Goal: Task Accomplishment & Management: Use online tool/utility

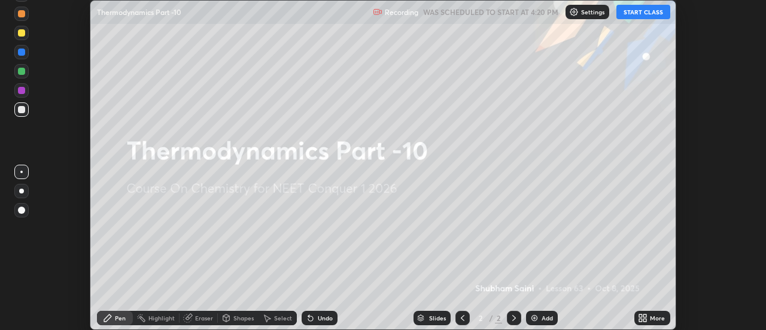
scroll to position [330, 765]
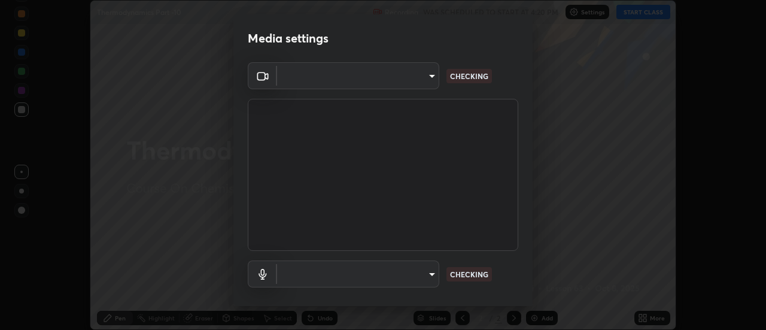
type input "e2aa400b7bb40988937289f1826270d99bb774d75893401bafd8ee5ef144e594"
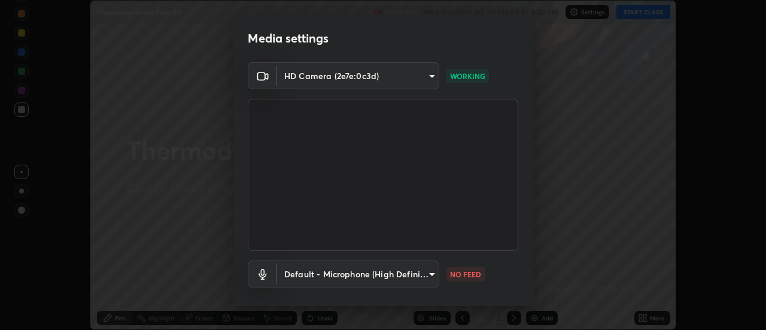
click at [361, 276] on body "Erase all Thermodynamics Part -10 Recording WAS SCHEDULED TO START AT 4:20 PM S…" at bounding box center [383, 165] width 766 height 330
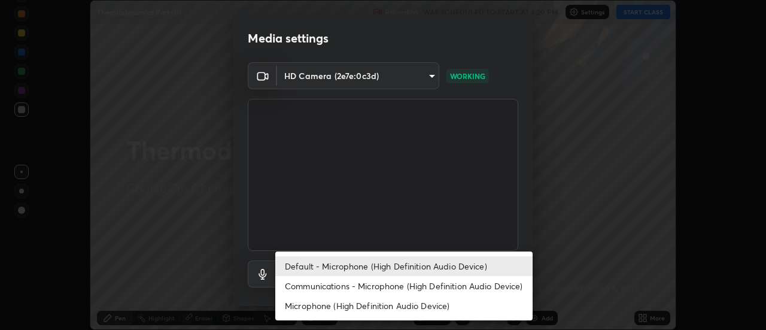
click at [339, 284] on li "Communications - Microphone (High Definition Audio Device)" at bounding box center [403, 286] width 257 height 20
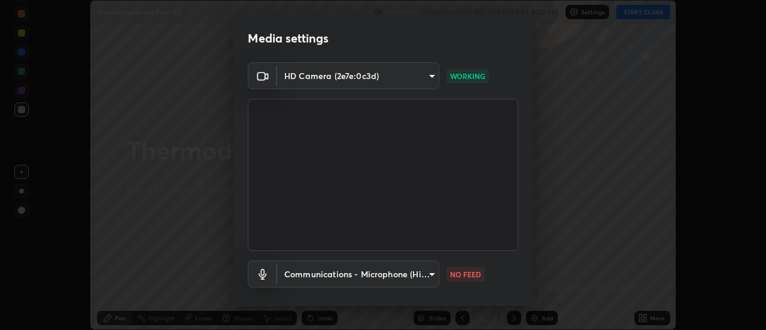
click at [311, 280] on body "Erase all Thermodynamics Part -10 Recording WAS SCHEDULED TO START AT 4:20 PM S…" at bounding box center [383, 165] width 766 height 330
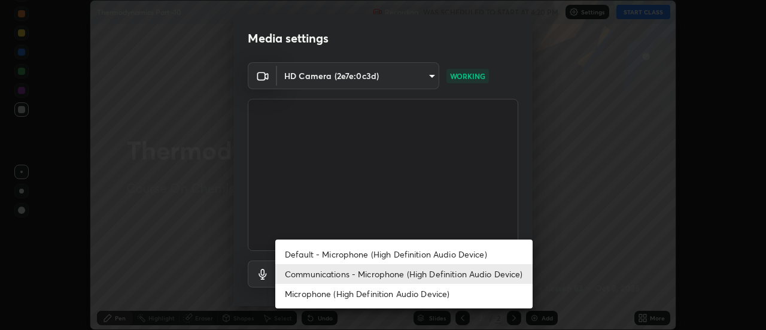
click at [306, 246] on li "Default - Microphone (High Definition Audio Device)" at bounding box center [403, 254] width 257 height 20
type input "default"
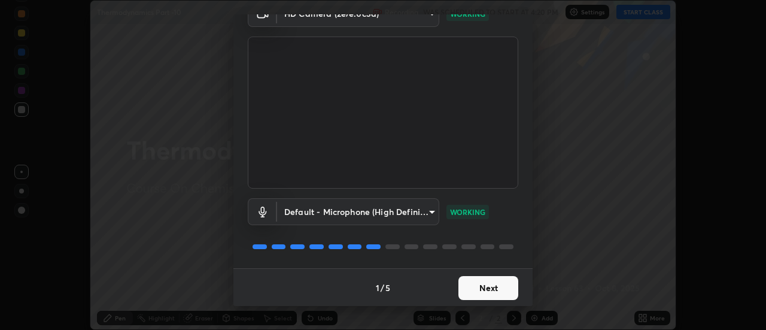
scroll to position [63, 0]
click at [496, 288] on button "Next" at bounding box center [488, 287] width 60 height 24
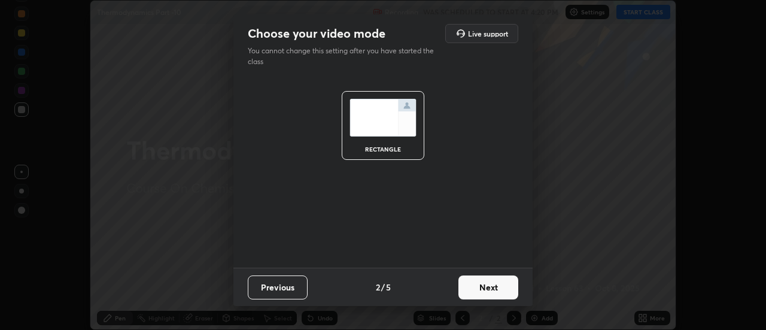
click at [504, 289] on button "Next" at bounding box center [488, 287] width 60 height 24
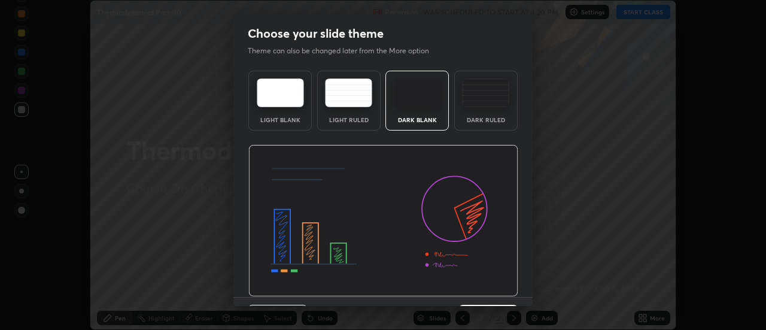
scroll to position [29, 0]
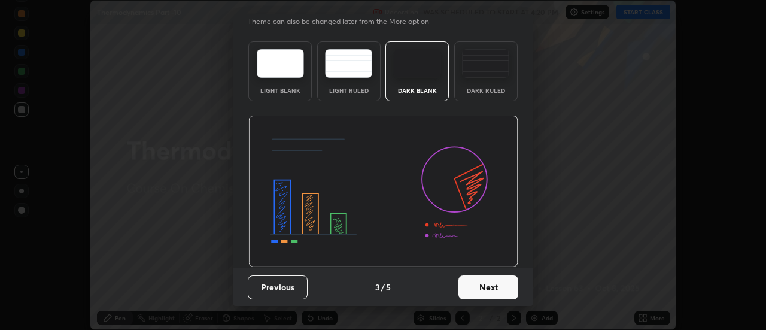
click at [502, 289] on button "Next" at bounding box center [488, 287] width 60 height 24
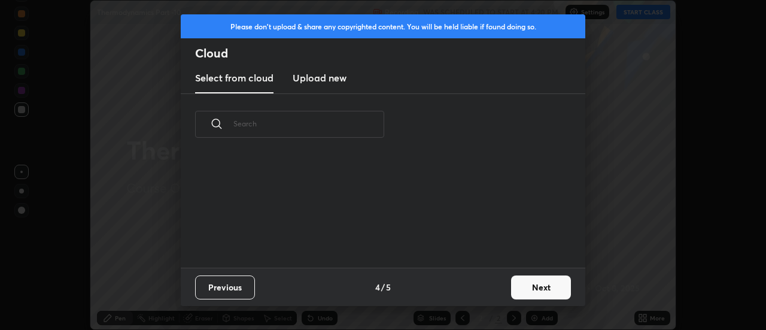
scroll to position [0, 0]
click at [511, 289] on button "Next" at bounding box center [541, 287] width 60 height 24
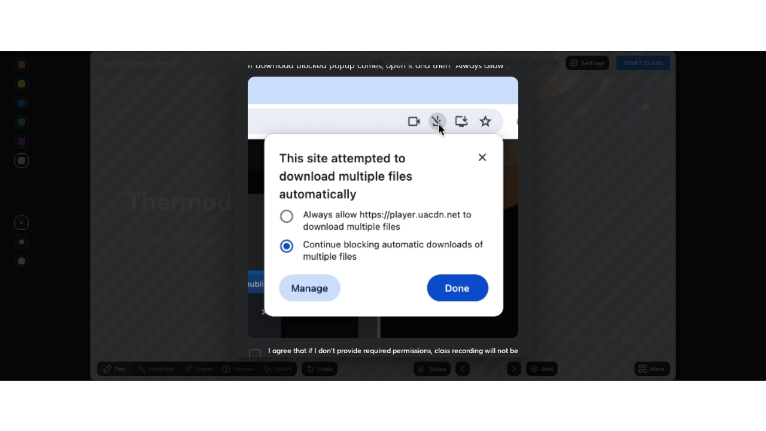
scroll to position [307, 0]
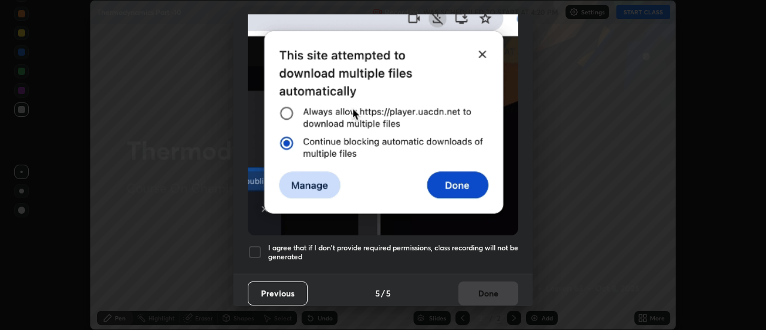
click at [255, 246] on div at bounding box center [255, 252] width 14 height 14
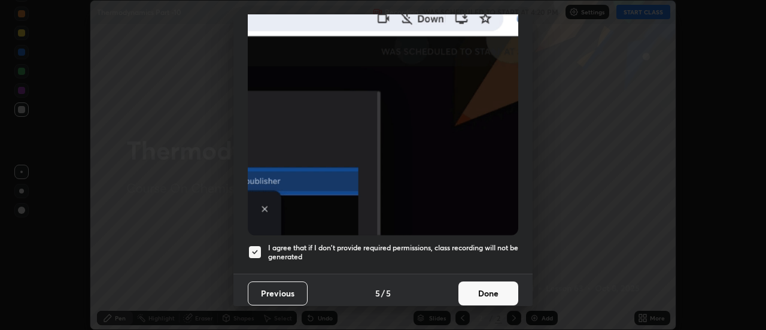
click at [485, 295] on button "Done" at bounding box center [488, 293] width 60 height 24
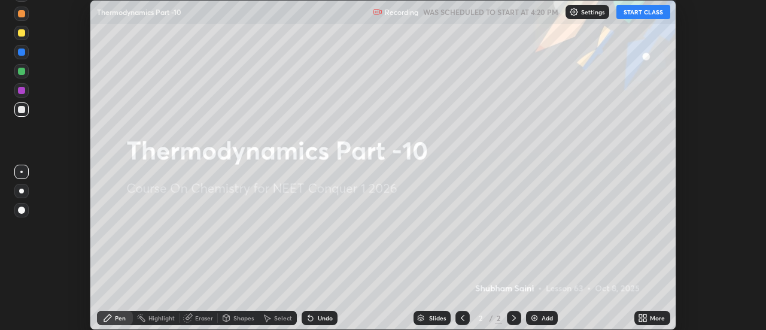
click at [648, 318] on div "More" at bounding box center [652, 317] width 36 height 14
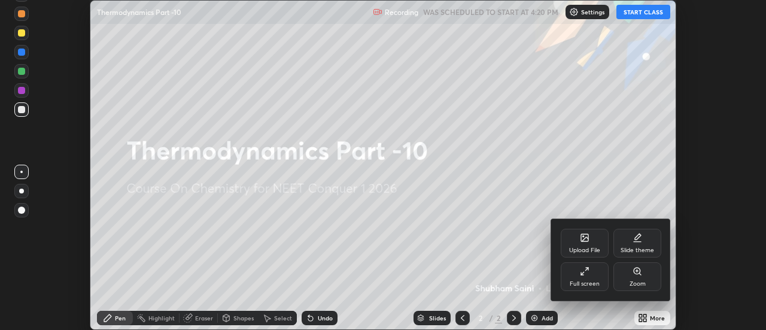
click at [579, 276] on div "Full screen" at bounding box center [584, 276] width 48 height 29
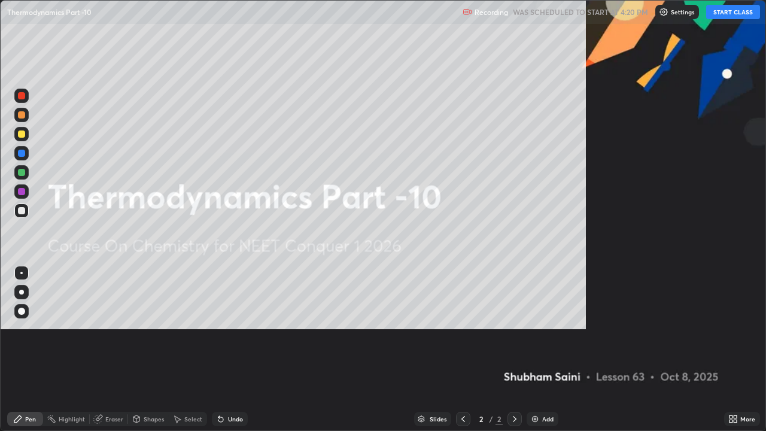
scroll to position [431, 766]
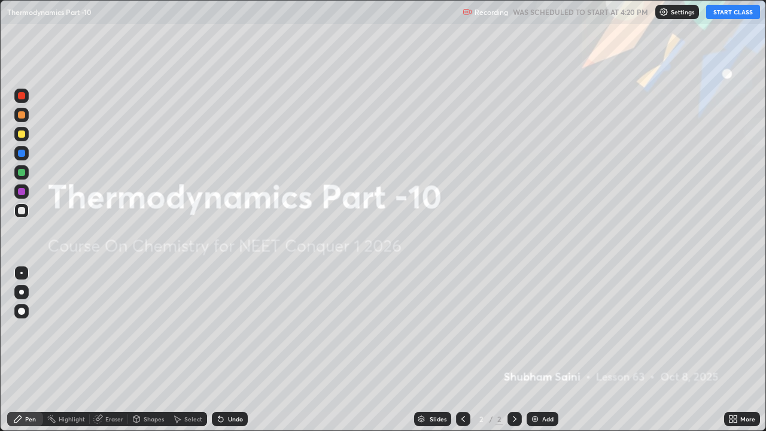
click at [728, 13] on button "START CLASS" at bounding box center [733, 12] width 54 height 14
click at [23, 133] on div at bounding box center [21, 133] width 7 height 7
click at [22, 292] on div at bounding box center [21, 291] width 5 height 5
click at [539, 329] on div "Add" at bounding box center [542, 418] width 32 height 14
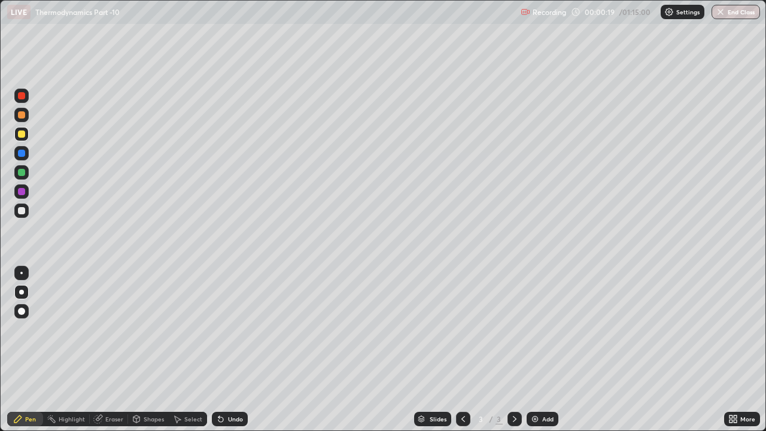
click at [231, 329] on div "Undo" at bounding box center [230, 418] width 36 height 14
click at [228, 329] on div "Undo" at bounding box center [235, 419] width 15 height 6
click at [234, 329] on div "Undo" at bounding box center [230, 418] width 36 height 14
click at [231, 329] on div "Undo" at bounding box center [235, 419] width 15 height 6
click at [229, 329] on div "Undo" at bounding box center [235, 419] width 15 height 6
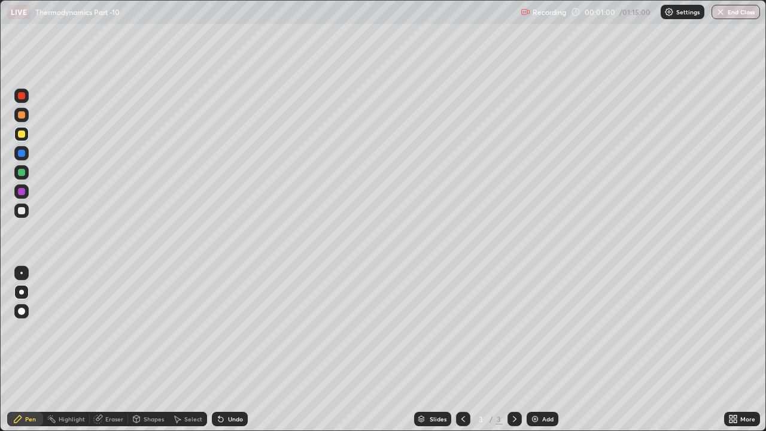
click at [231, 329] on div "Undo" at bounding box center [235, 419] width 15 height 6
click at [237, 329] on div "Undo" at bounding box center [235, 419] width 15 height 6
click at [236, 329] on div "Undo" at bounding box center [230, 418] width 36 height 14
click at [239, 329] on div "Undo" at bounding box center [230, 418] width 36 height 14
click at [242, 329] on div "Undo" at bounding box center [230, 418] width 36 height 14
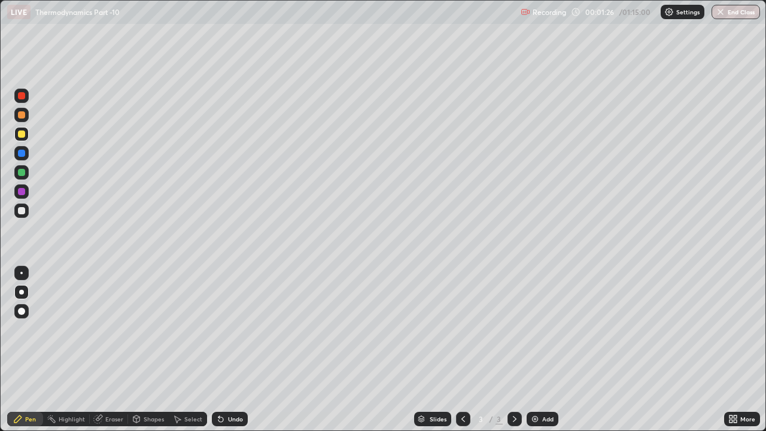
click at [245, 329] on div "Undo" at bounding box center [230, 418] width 36 height 14
click at [246, 329] on div "Undo" at bounding box center [230, 418] width 36 height 14
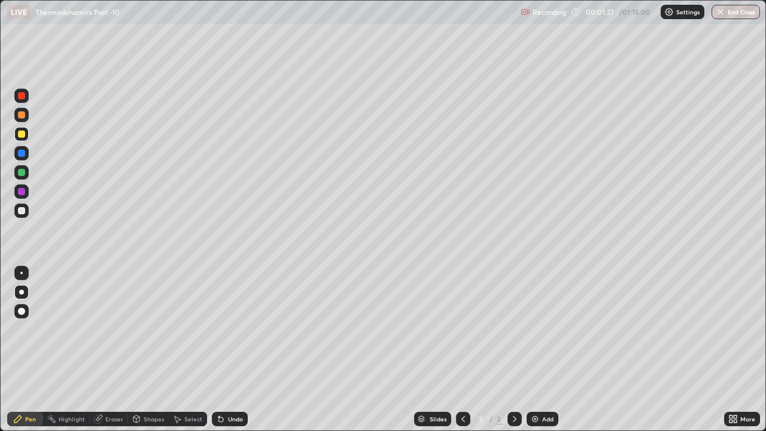
click at [246, 329] on div "Undo" at bounding box center [230, 418] width 36 height 14
click at [239, 329] on div "Undo" at bounding box center [230, 418] width 36 height 14
click at [22, 211] on div at bounding box center [21, 210] width 7 height 7
click at [24, 92] on div at bounding box center [21, 96] width 14 height 14
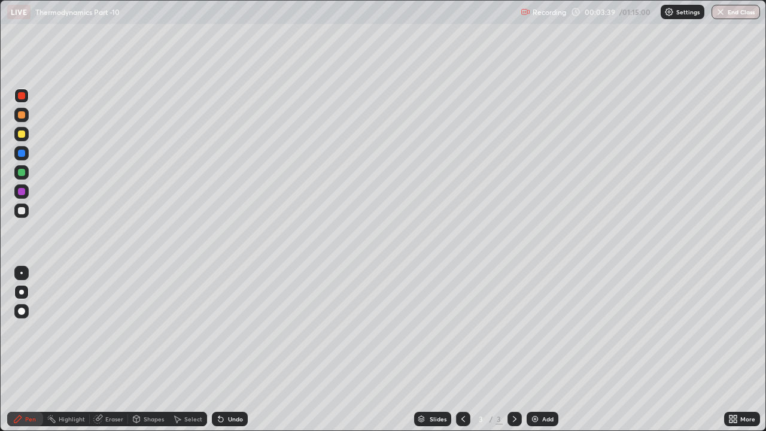
click at [106, 329] on div "Eraser" at bounding box center [114, 419] width 18 height 6
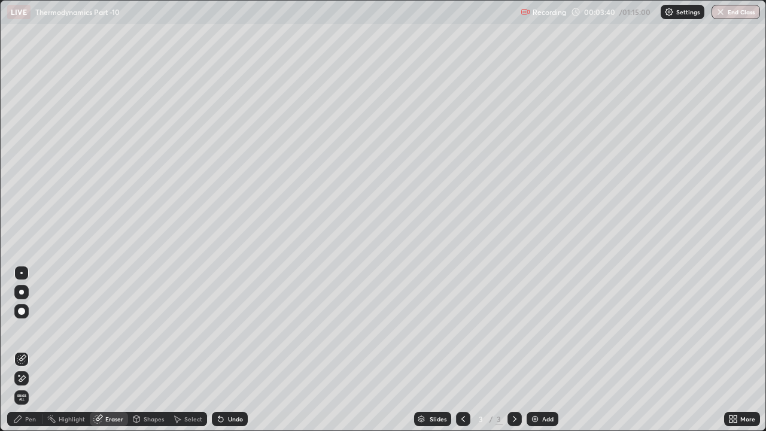
click at [23, 329] on icon at bounding box center [22, 378] width 7 height 6
click at [32, 329] on div "Pen" at bounding box center [30, 419] width 11 height 6
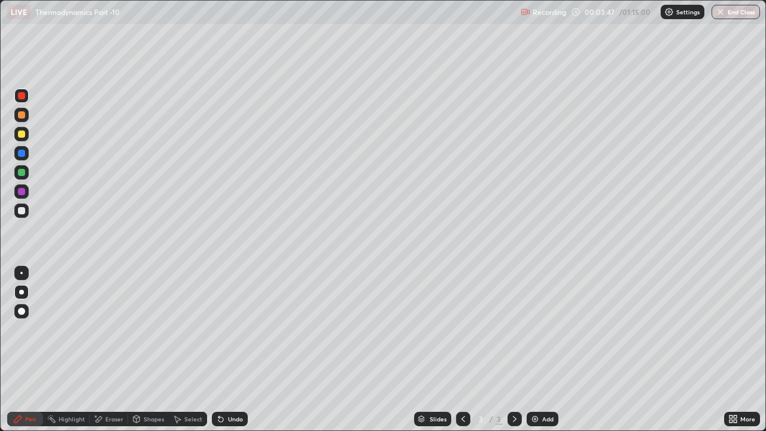
click at [22, 211] on div at bounding box center [21, 210] width 7 height 7
click at [545, 329] on div "Add" at bounding box center [547, 419] width 11 height 6
click at [147, 329] on div "Shapes" at bounding box center [148, 418] width 41 height 14
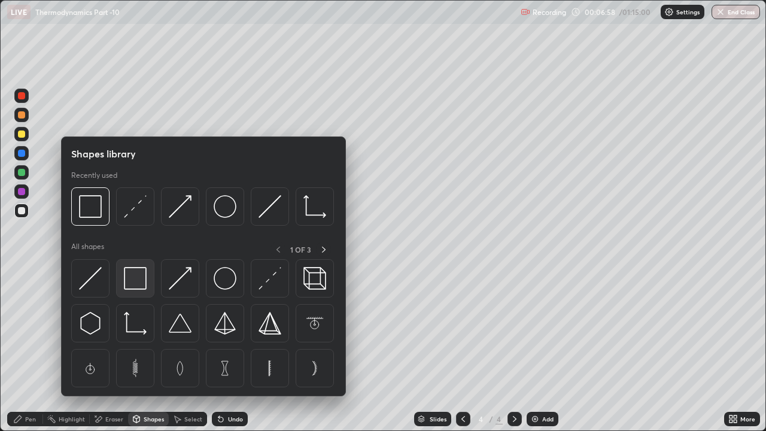
click at [138, 278] on img at bounding box center [135, 278] width 23 height 23
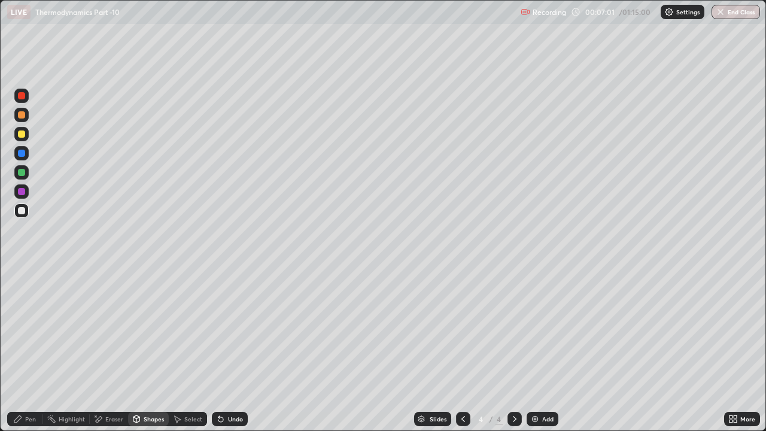
click at [16, 329] on icon at bounding box center [18, 419] width 10 height 10
click at [234, 329] on div "Undo" at bounding box center [235, 419] width 15 height 6
click at [538, 329] on img at bounding box center [535, 419] width 10 height 10
click at [238, 329] on div "Undo" at bounding box center [235, 419] width 15 height 6
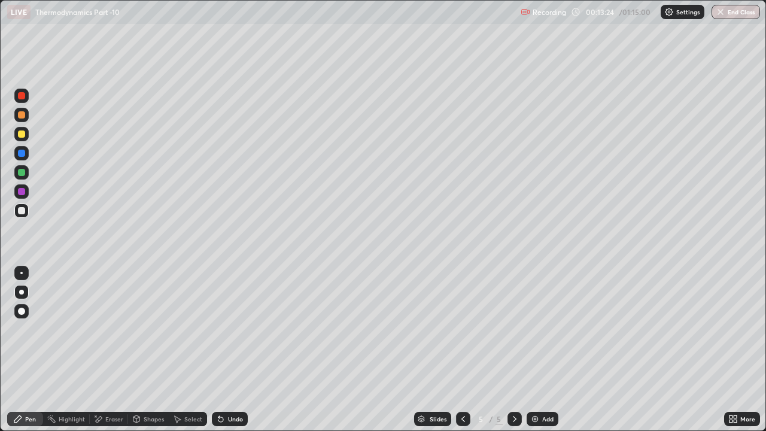
click at [234, 329] on div "Undo" at bounding box center [235, 419] width 15 height 6
click at [233, 329] on div "Undo" at bounding box center [235, 419] width 15 height 6
click at [236, 329] on div "Undo" at bounding box center [230, 418] width 36 height 14
click at [535, 329] on img at bounding box center [535, 419] width 10 height 10
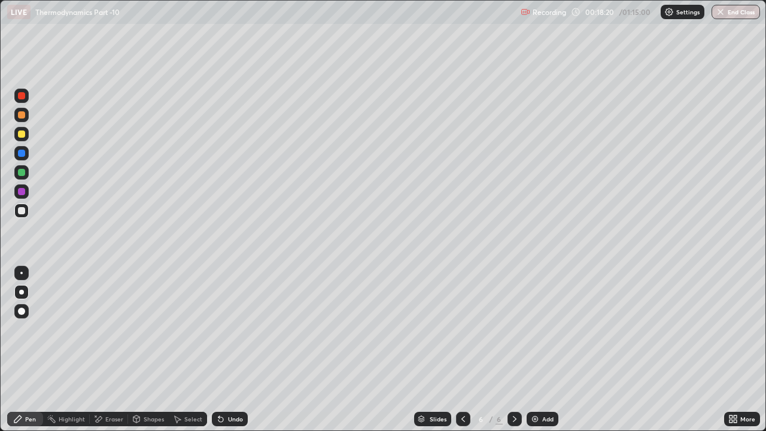
click at [21, 132] on div at bounding box center [21, 133] width 7 height 7
click at [233, 329] on div "Undo" at bounding box center [235, 419] width 15 height 6
click at [230, 329] on div "Undo" at bounding box center [230, 418] width 36 height 14
click at [239, 329] on div "Undo" at bounding box center [230, 418] width 36 height 14
click at [242, 329] on div "Undo" at bounding box center [227, 419] width 41 height 24
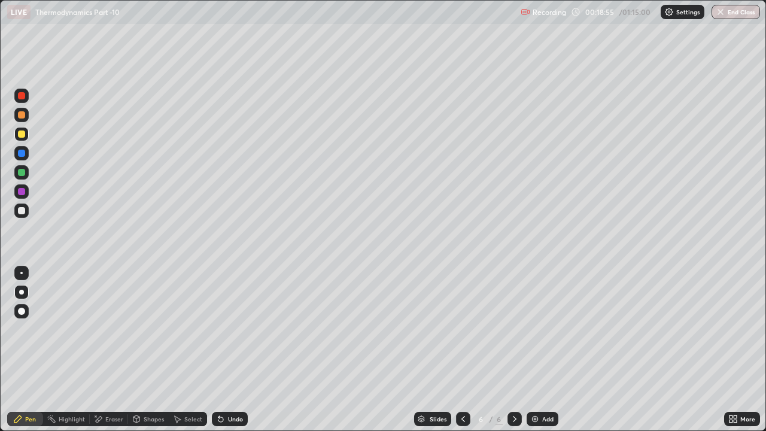
click at [103, 329] on div "Eraser" at bounding box center [109, 418] width 38 height 14
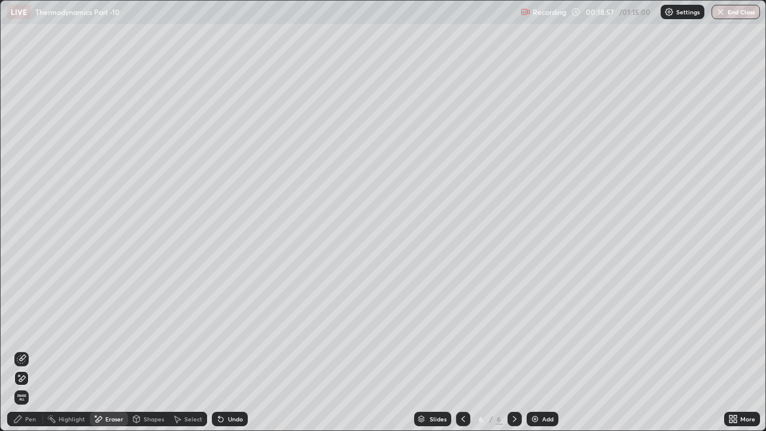
click at [25, 329] on div "Pen" at bounding box center [30, 419] width 11 height 6
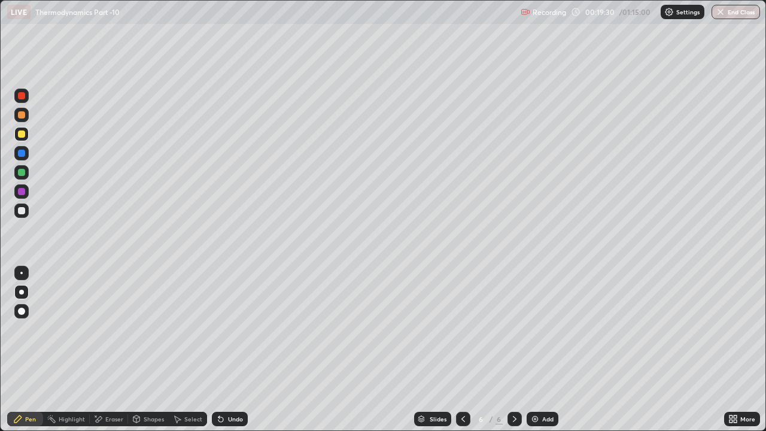
click at [21, 209] on div at bounding box center [21, 210] width 7 height 7
click at [542, 329] on div "Add" at bounding box center [547, 419] width 11 height 6
click at [23, 114] on div at bounding box center [21, 114] width 7 height 7
click at [150, 329] on div "Shapes" at bounding box center [154, 419] width 20 height 6
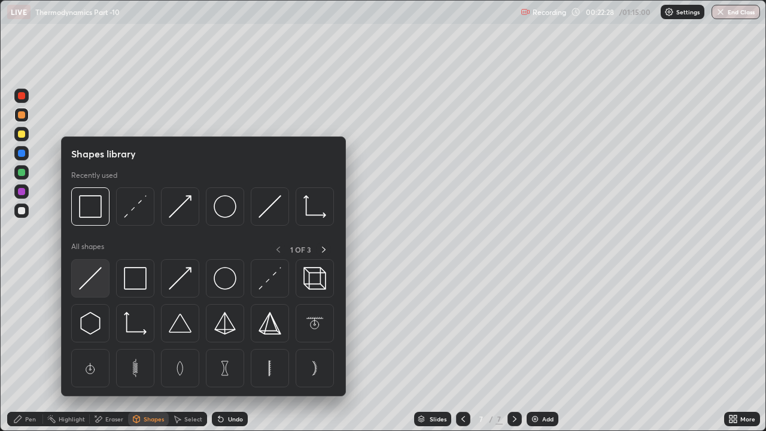
click at [97, 282] on img at bounding box center [90, 278] width 23 height 23
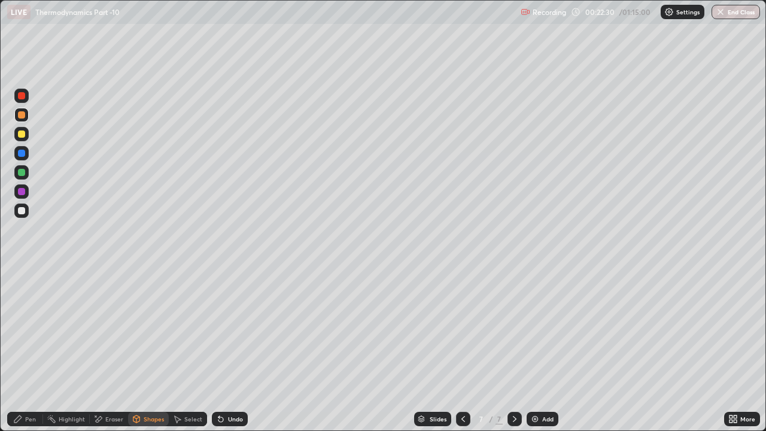
click at [24, 329] on div "Pen" at bounding box center [25, 418] width 36 height 14
click at [27, 211] on div at bounding box center [21, 210] width 14 height 14
click at [230, 329] on div "Undo" at bounding box center [235, 419] width 15 height 6
click at [234, 329] on div "Undo" at bounding box center [235, 419] width 15 height 6
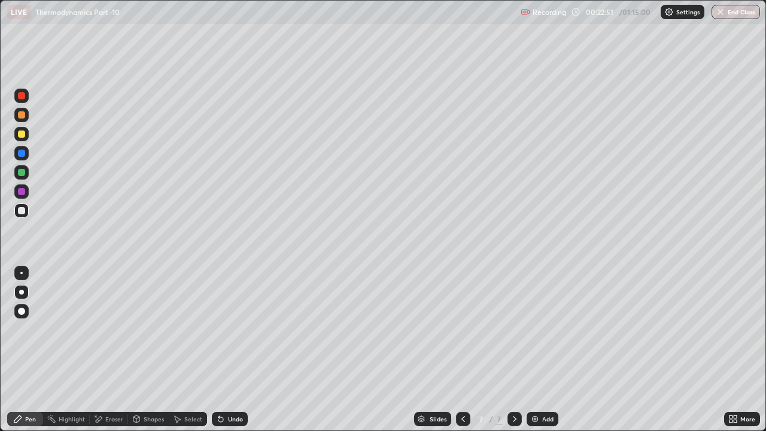
click at [234, 329] on div "Undo" at bounding box center [235, 419] width 15 height 6
click at [242, 329] on div "Undo" at bounding box center [230, 418] width 36 height 14
click at [24, 173] on div at bounding box center [21, 172] width 7 height 7
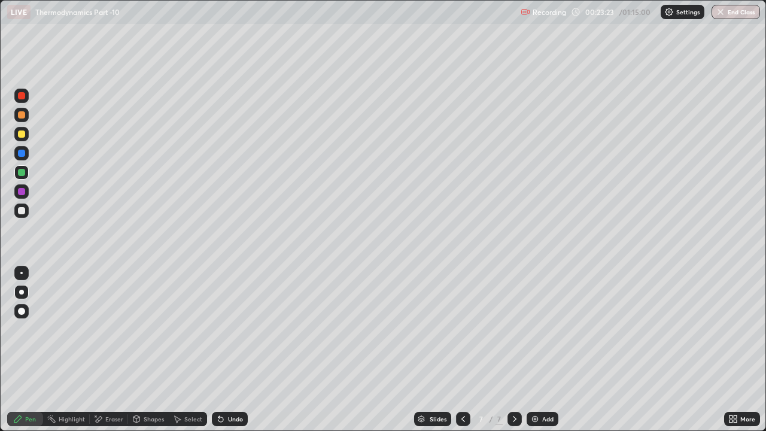
click at [228, 329] on div "Undo" at bounding box center [235, 419] width 15 height 6
click at [231, 329] on div "Undo" at bounding box center [235, 419] width 15 height 6
click at [145, 329] on div "Shapes" at bounding box center [148, 418] width 41 height 14
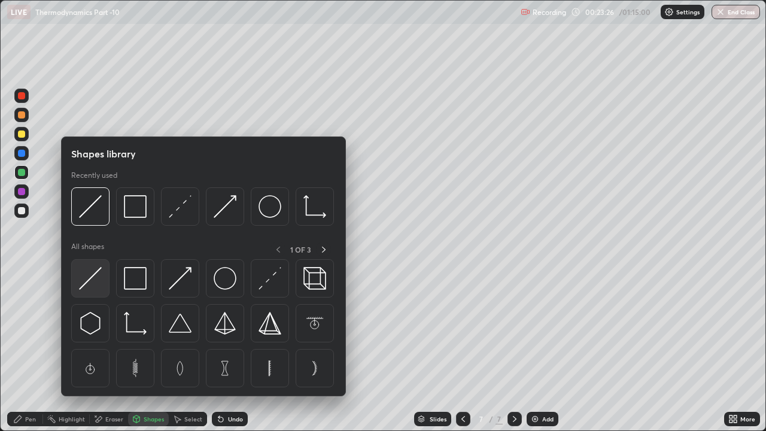
click at [91, 278] on img at bounding box center [90, 278] width 23 height 23
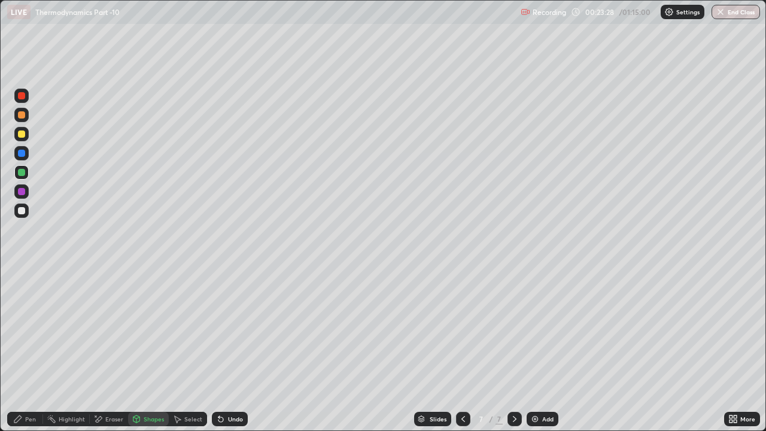
click at [20, 211] on div at bounding box center [21, 210] width 7 height 7
click at [21, 329] on icon at bounding box center [18, 419] width 10 height 10
click at [240, 329] on div "Undo" at bounding box center [235, 419] width 15 height 6
click at [242, 329] on div "Undo" at bounding box center [230, 418] width 36 height 14
click at [238, 329] on div "Undo" at bounding box center [235, 419] width 15 height 6
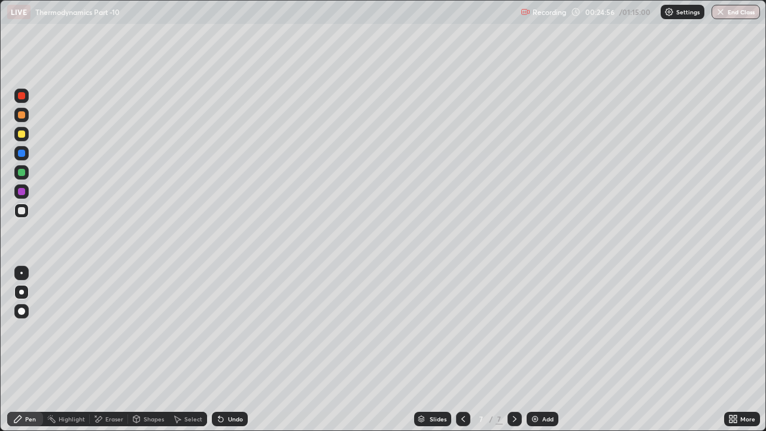
click at [22, 190] on div at bounding box center [21, 191] width 7 height 7
click at [242, 329] on div "Undo" at bounding box center [230, 418] width 36 height 14
click at [239, 329] on div "Undo" at bounding box center [230, 418] width 36 height 14
click at [235, 329] on div "Undo" at bounding box center [235, 419] width 15 height 6
click at [21, 213] on div at bounding box center [21, 210] width 7 height 7
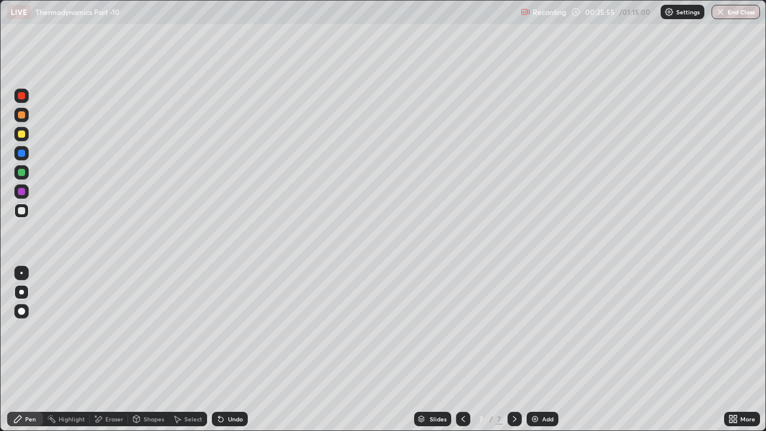
click at [22, 193] on div at bounding box center [21, 191] width 7 height 7
click at [239, 329] on div "Undo" at bounding box center [235, 419] width 15 height 6
click at [538, 329] on img at bounding box center [535, 419] width 10 height 10
click at [24, 211] on div at bounding box center [21, 210] width 7 height 7
click at [145, 329] on div "Shapes" at bounding box center [154, 419] width 20 height 6
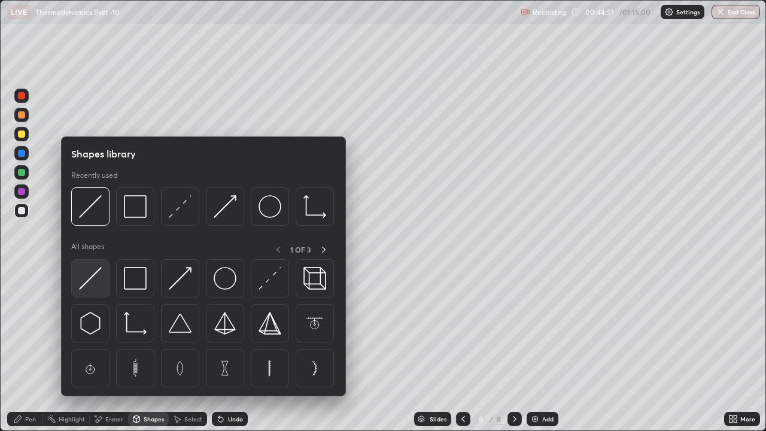
click at [93, 285] on img at bounding box center [90, 278] width 23 height 23
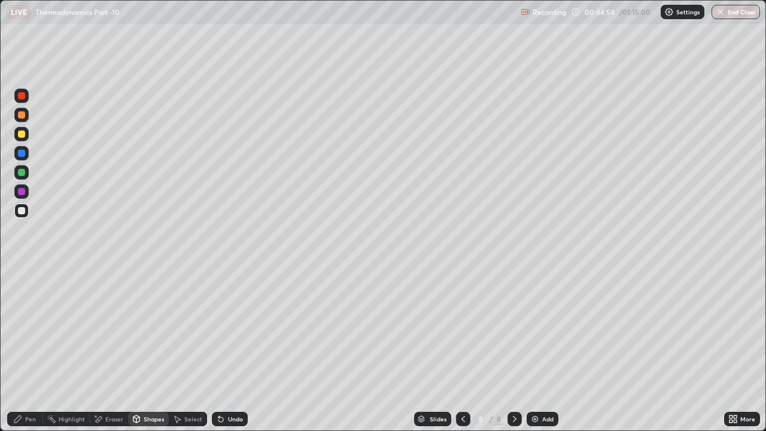
click at [20, 138] on div at bounding box center [21, 134] width 14 height 14
click at [25, 329] on div "Pen" at bounding box center [25, 418] width 36 height 14
click at [233, 329] on div "Undo" at bounding box center [235, 419] width 15 height 6
click at [242, 329] on div "Undo" at bounding box center [230, 418] width 36 height 14
click at [229, 329] on div "Undo" at bounding box center [230, 418] width 36 height 14
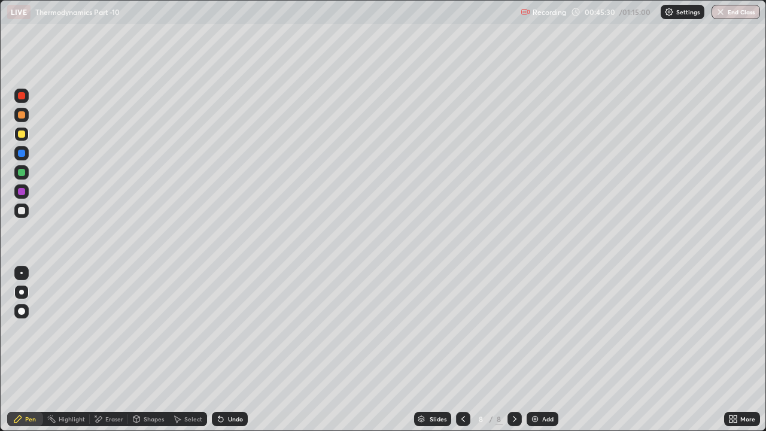
click at [236, 329] on div "Undo" at bounding box center [235, 419] width 15 height 6
click at [232, 329] on div "Undo" at bounding box center [235, 419] width 15 height 6
click at [234, 329] on div "Undo" at bounding box center [235, 419] width 15 height 6
click at [237, 329] on div "Undo" at bounding box center [235, 419] width 15 height 6
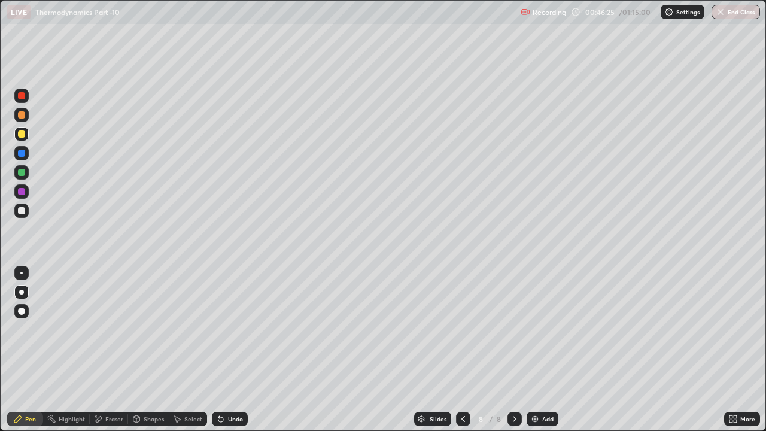
click at [235, 329] on div "Undo" at bounding box center [235, 419] width 15 height 6
click at [234, 329] on div "Undo" at bounding box center [235, 419] width 15 height 6
click at [236, 329] on div "Undo" at bounding box center [230, 418] width 36 height 14
click at [237, 329] on div "Undo" at bounding box center [235, 419] width 15 height 6
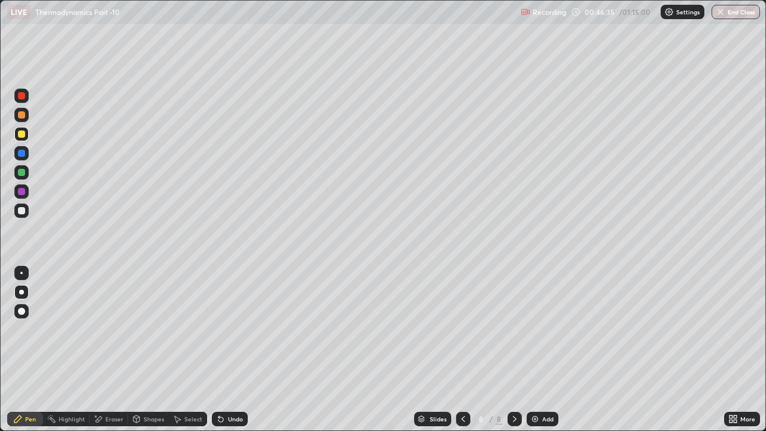
click at [243, 329] on div "Undo" at bounding box center [230, 418] width 36 height 14
click at [242, 329] on div "Undo" at bounding box center [230, 418] width 36 height 14
click at [239, 329] on div "Undo" at bounding box center [230, 418] width 36 height 14
click at [234, 329] on div "Undo" at bounding box center [235, 419] width 15 height 6
click at [236, 329] on div "Undo" at bounding box center [230, 418] width 36 height 14
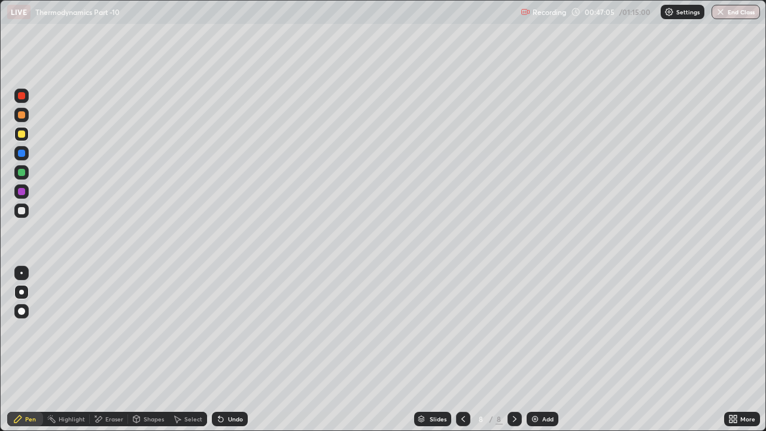
click at [239, 329] on div "Undo" at bounding box center [230, 418] width 36 height 14
click at [245, 329] on div "Undo" at bounding box center [230, 418] width 36 height 14
click at [535, 329] on div "Add" at bounding box center [542, 418] width 32 height 14
click at [22, 209] on div at bounding box center [21, 210] width 7 height 7
click at [25, 135] on div at bounding box center [21, 133] width 7 height 7
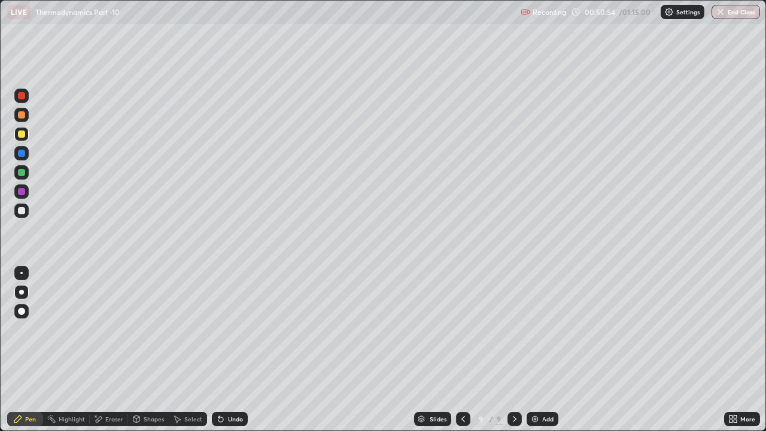
click at [109, 329] on div "Eraser" at bounding box center [114, 419] width 18 height 6
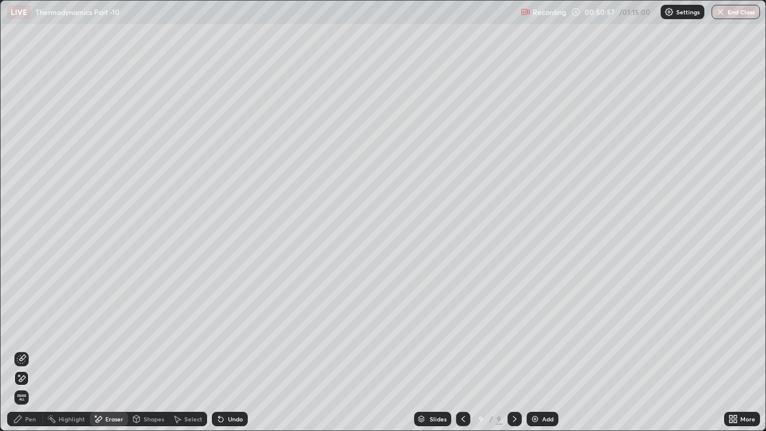
click at [25, 329] on div "Pen" at bounding box center [25, 418] width 36 height 14
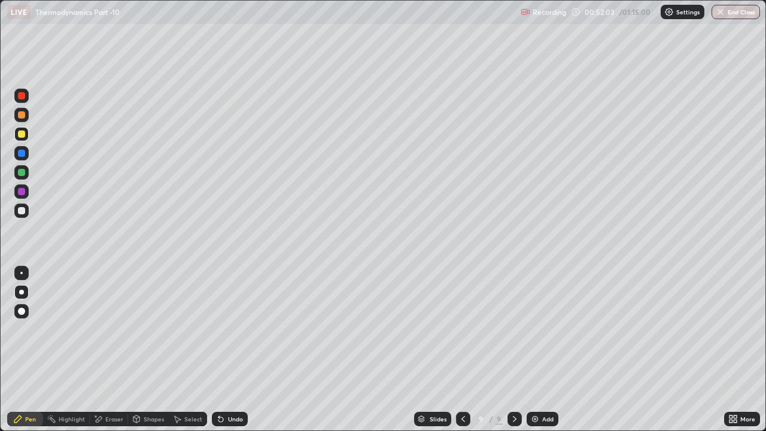
click at [108, 329] on div "Eraser" at bounding box center [109, 418] width 38 height 14
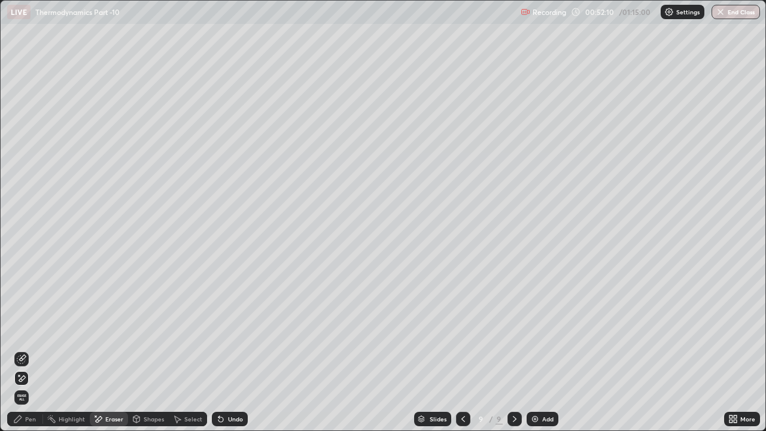
click at [28, 329] on div "Pen" at bounding box center [30, 419] width 11 height 6
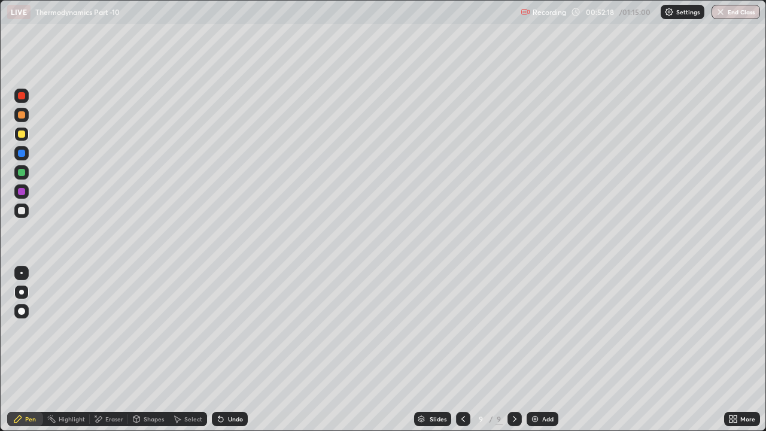
click at [239, 329] on div "Undo" at bounding box center [235, 419] width 15 height 6
click at [232, 329] on div "Undo" at bounding box center [235, 419] width 15 height 6
click at [235, 329] on div "Undo" at bounding box center [235, 419] width 15 height 6
click at [239, 329] on div "Undo" at bounding box center [235, 419] width 15 height 6
click at [235, 329] on div "Undo" at bounding box center [235, 419] width 15 height 6
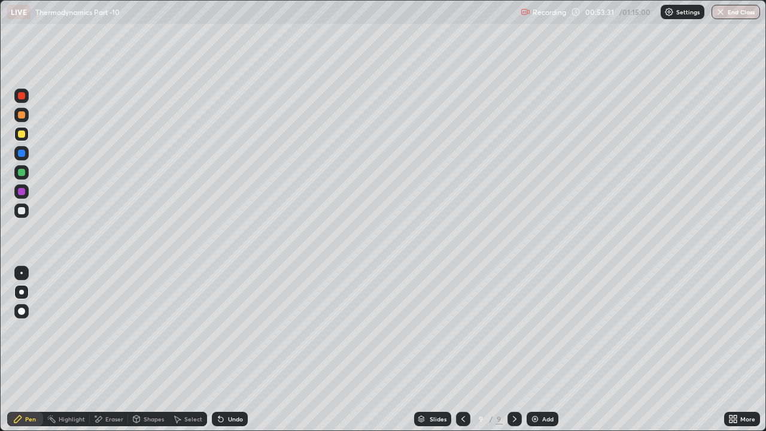
click at [538, 329] on img at bounding box center [535, 419] width 10 height 10
click at [148, 329] on div "Shapes" at bounding box center [148, 418] width 41 height 14
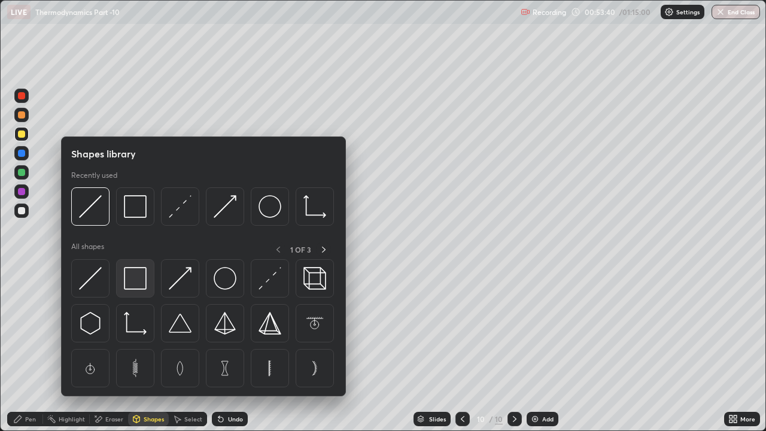
click at [131, 274] on img at bounding box center [135, 278] width 23 height 23
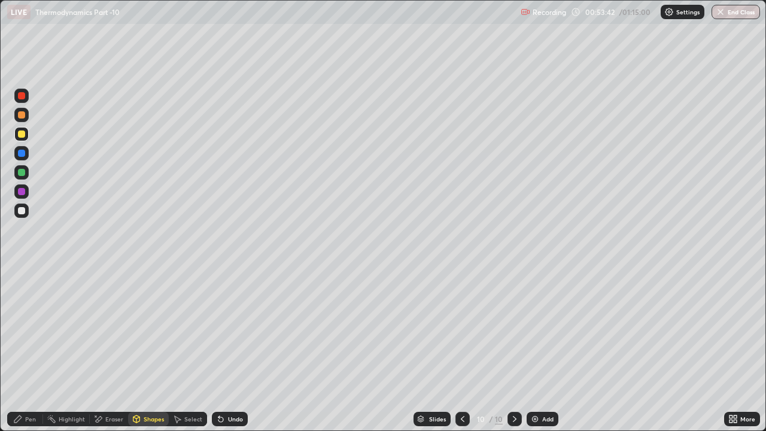
click at [21, 329] on icon at bounding box center [18, 419] width 10 height 10
click at [24, 207] on div at bounding box center [21, 210] width 14 height 14
click at [236, 329] on div "Undo" at bounding box center [230, 418] width 36 height 14
click at [224, 329] on div "Undo" at bounding box center [230, 418] width 36 height 14
click at [144, 329] on div "Shapes" at bounding box center [154, 419] width 20 height 6
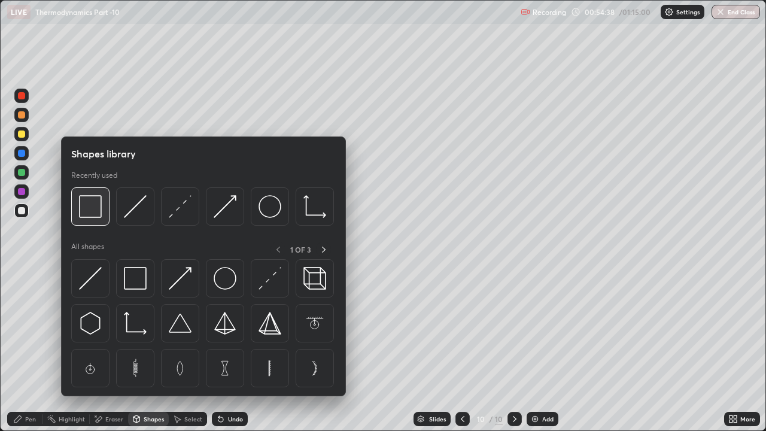
click at [92, 209] on img at bounding box center [90, 206] width 23 height 23
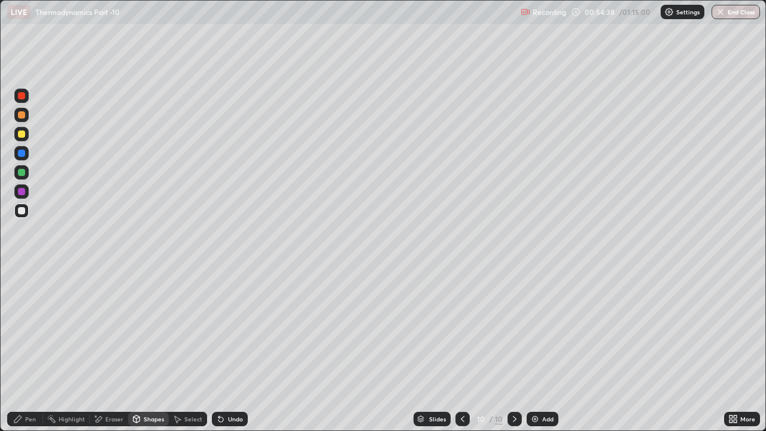
click at [16, 95] on div at bounding box center [21, 96] width 14 height 14
click at [10, 329] on div "Pen" at bounding box center [25, 418] width 36 height 14
click at [145, 329] on div "Shapes" at bounding box center [154, 419] width 20 height 6
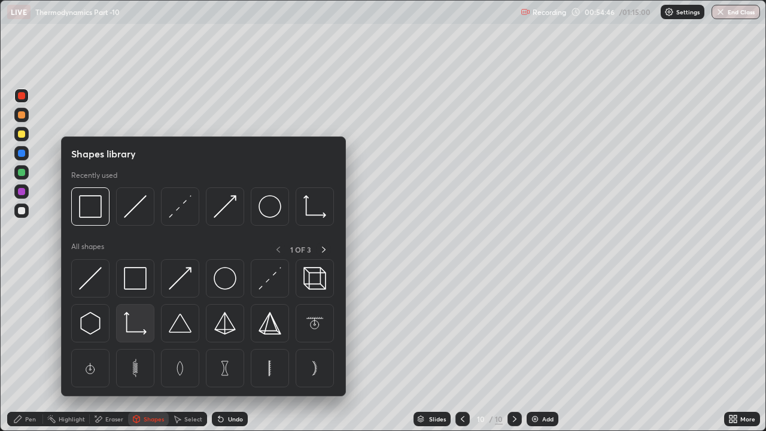
click at [134, 327] on img at bounding box center [135, 323] width 23 height 23
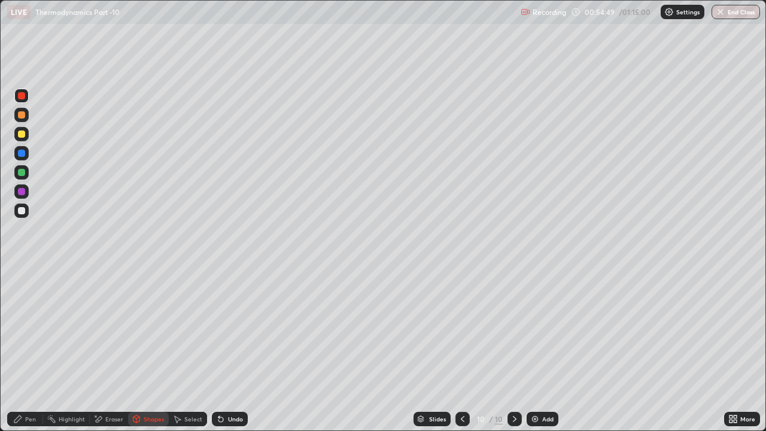
click at [30, 329] on div "Pen" at bounding box center [30, 419] width 11 height 6
click at [20, 139] on div at bounding box center [21, 134] width 14 height 14
click at [547, 329] on div "Add" at bounding box center [547, 419] width 11 height 6
click at [22, 129] on div at bounding box center [21, 134] width 14 height 14
click at [22, 113] on div at bounding box center [21, 114] width 7 height 7
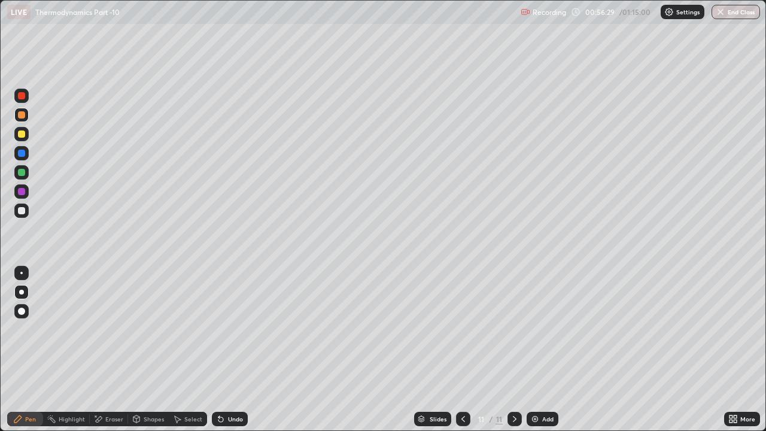
click at [22, 209] on div at bounding box center [21, 210] width 7 height 7
click at [230, 329] on div "Undo" at bounding box center [230, 418] width 36 height 14
click at [107, 329] on div "Eraser" at bounding box center [114, 419] width 18 height 6
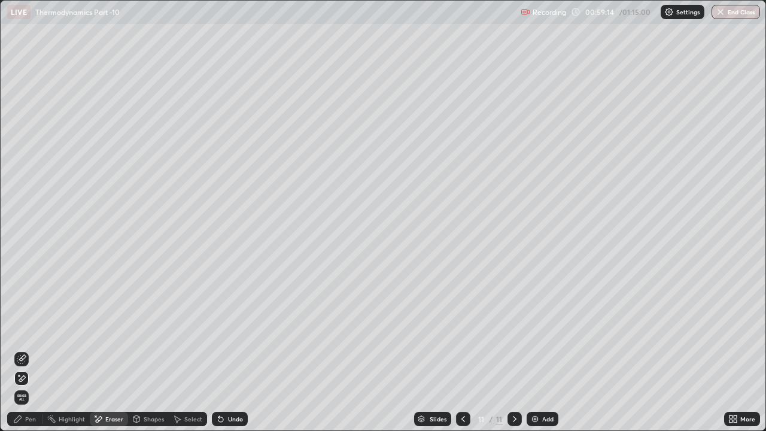
click at [31, 329] on div "Pen" at bounding box center [30, 419] width 11 height 6
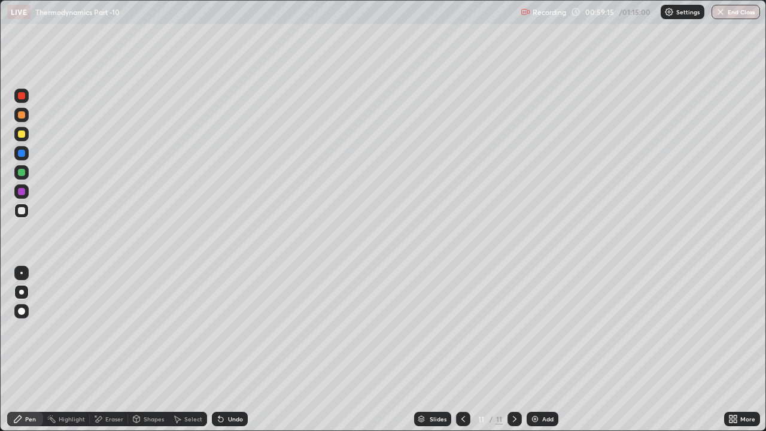
click at [22, 153] on div at bounding box center [21, 153] width 7 height 7
click at [22, 135] on div at bounding box center [21, 133] width 7 height 7
click at [240, 329] on div "Undo" at bounding box center [230, 418] width 36 height 14
click at [114, 329] on div "Eraser" at bounding box center [109, 418] width 38 height 14
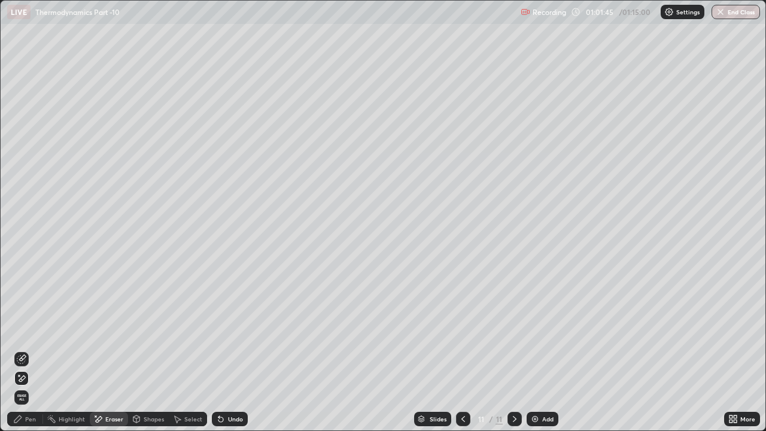
click at [25, 329] on div "Pen" at bounding box center [30, 419] width 11 height 6
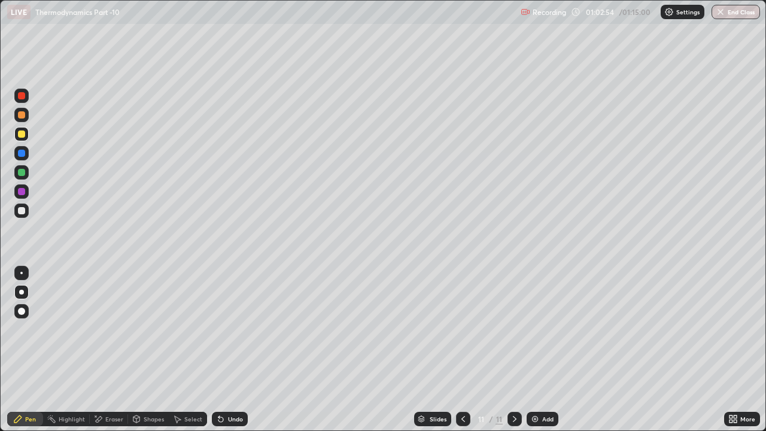
click at [241, 329] on div "Undo" at bounding box center [235, 419] width 15 height 6
click at [233, 329] on div "Undo" at bounding box center [235, 419] width 15 height 6
click at [233, 329] on div "Undo" at bounding box center [230, 418] width 36 height 14
click at [235, 329] on div "Undo" at bounding box center [230, 418] width 36 height 14
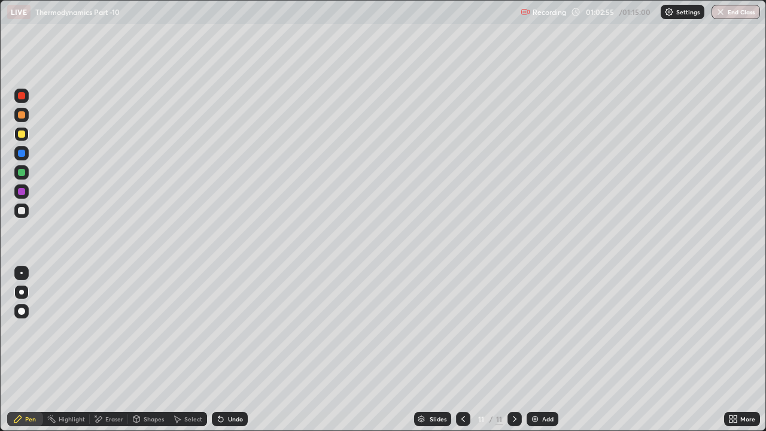
click at [237, 329] on div "Undo" at bounding box center [230, 418] width 36 height 14
click at [240, 329] on div "Undo" at bounding box center [230, 418] width 36 height 14
click at [234, 329] on div "Undo" at bounding box center [235, 419] width 15 height 6
click at [110, 329] on div "Eraser" at bounding box center [114, 419] width 18 height 6
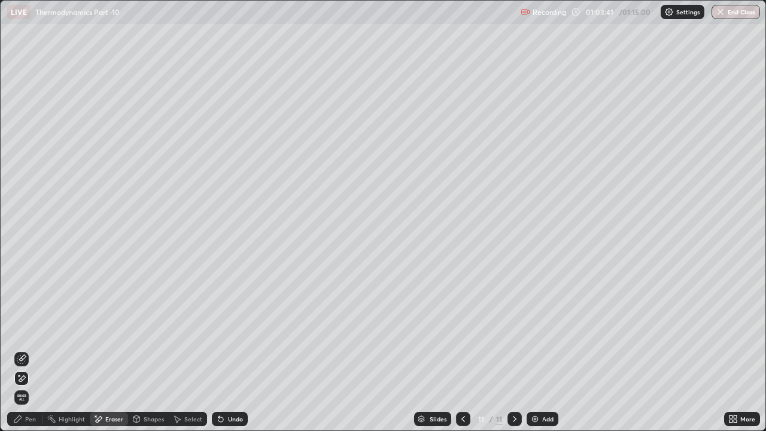
click at [29, 329] on div "Pen" at bounding box center [30, 419] width 11 height 6
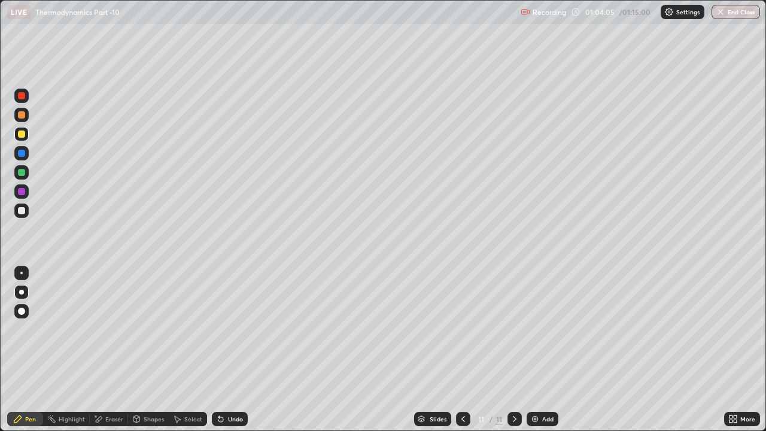
click at [536, 329] on img at bounding box center [535, 419] width 10 height 10
click at [20, 172] on div at bounding box center [21, 172] width 7 height 7
click at [234, 329] on div "Undo" at bounding box center [235, 419] width 15 height 6
click at [224, 329] on div "Undo" at bounding box center [230, 418] width 36 height 14
click at [242, 329] on div "Undo" at bounding box center [230, 418] width 36 height 14
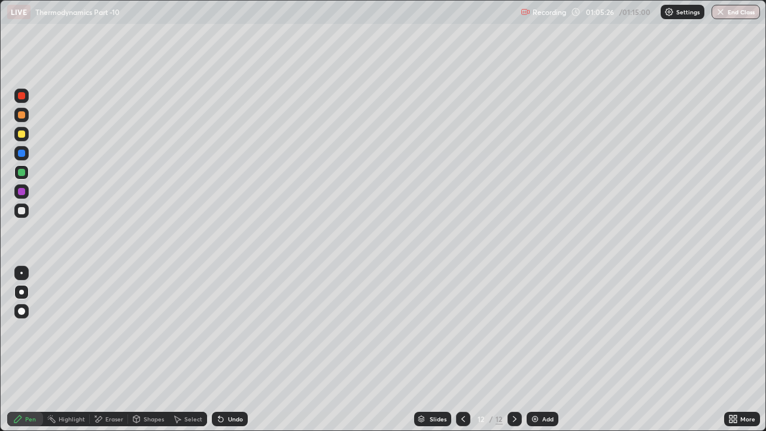
click at [245, 329] on div "Undo" at bounding box center [230, 418] width 36 height 14
click at [234, 329] on div "Undo" at bounding box center [230, 418] width 36 height 14
click at [236, 329] on div "Undo" at bounding box center [235, 419] width 15 height 6
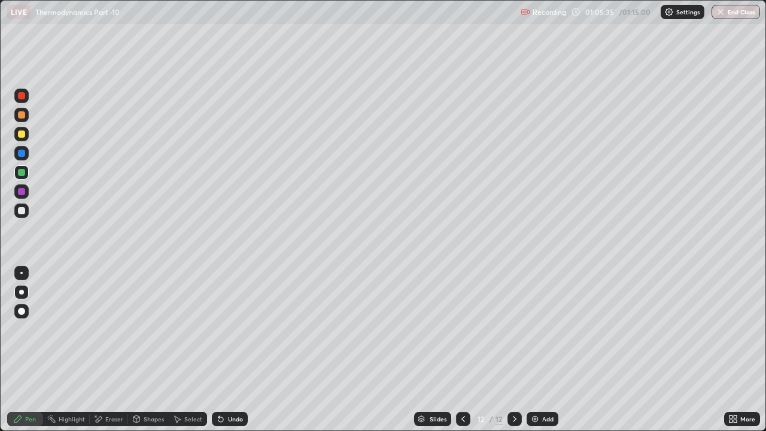
click at [236, 329] on div "Undo" at bounding box center [235, 419] width 15 height 6
click at [20, 212] on div at bounding box center [21, 210] width 7 height 7
click at [103, 329] on div "Eraser" at bounding box center [109, 418] width 38 height 14
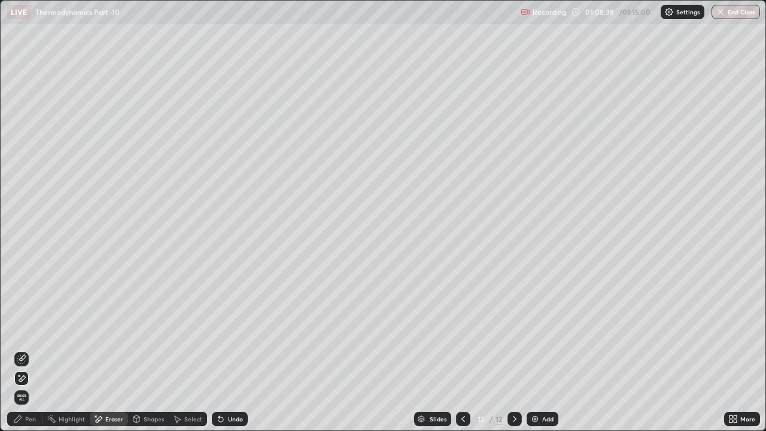
click at [22, 329] on icon at bounding box center [18, 419] width 10 height 10
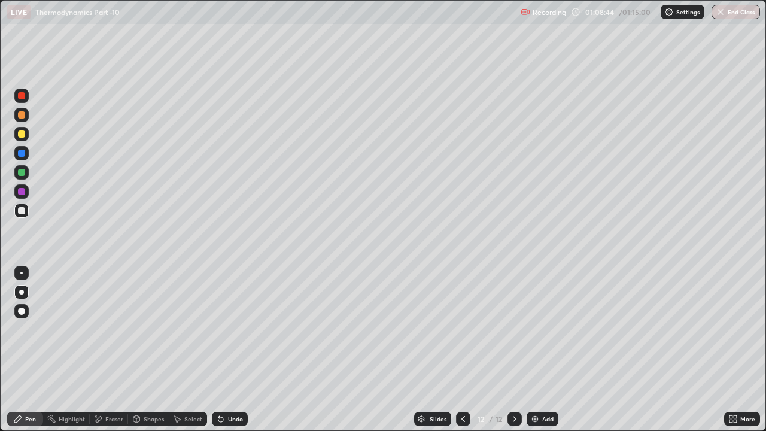
click at [236, 329] on div "Undo" at bounding box center [230, 418] width 36 height 14
click at [234, 329] on div "Undo" at bounding box center [235, 419] width 15 height 6
click at [239, 329] on div "Undo" at bounding box center [230, 418] width 36 height 14
click at [105, 329] on div "Eraser" at bounding box center [114, 419] width 18 height 6
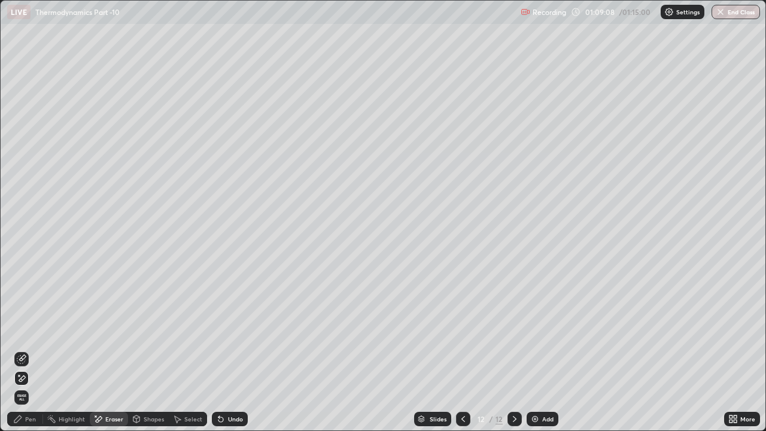
click at [25, 329] on div "Pen" at bounding box center [30, 419] width 11 height 6
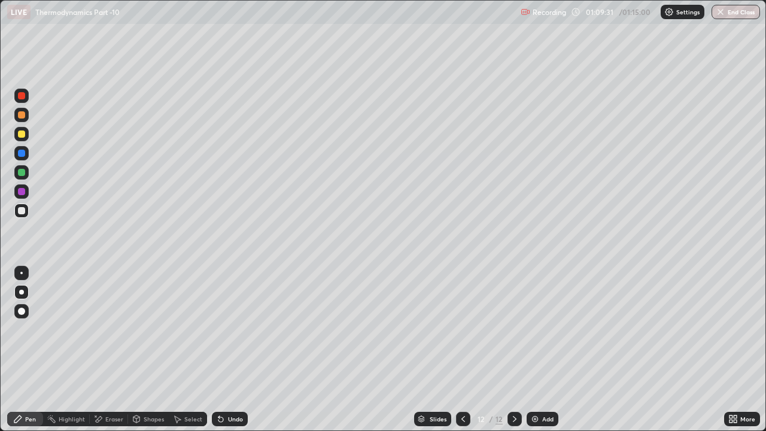
click at [102, 329] on div "Eraser" at bounding box center [109, 418] width 38 height 14
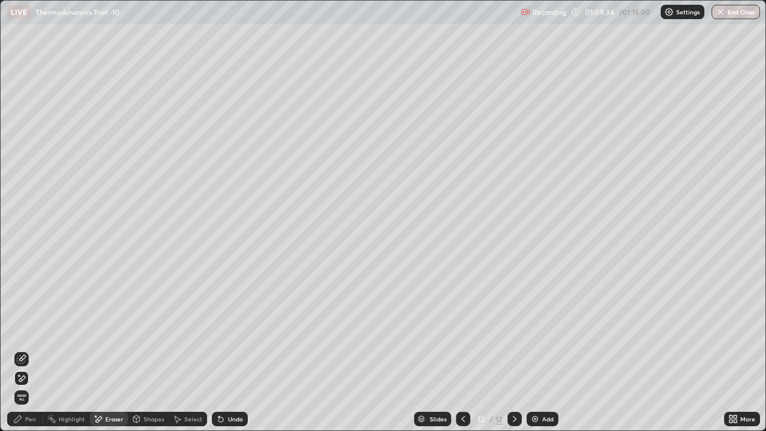
click at [22, 329] on icon at bounding box center [18, 419] width 10 height 10
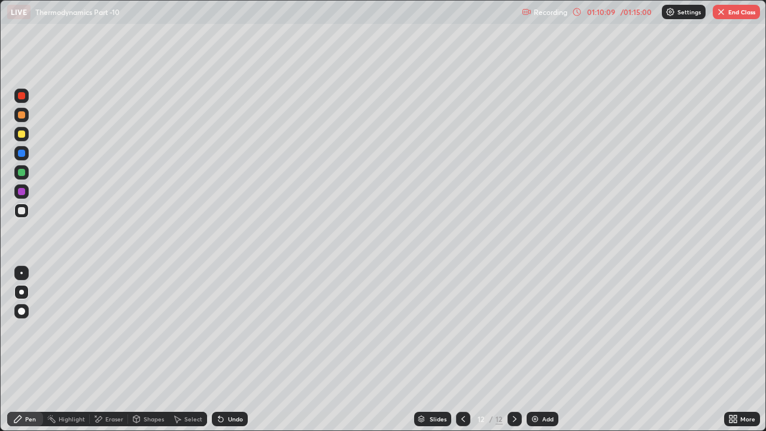
click at [109, 329] on div "Eraser" at bounding box center [109, 418] width 38 height 14
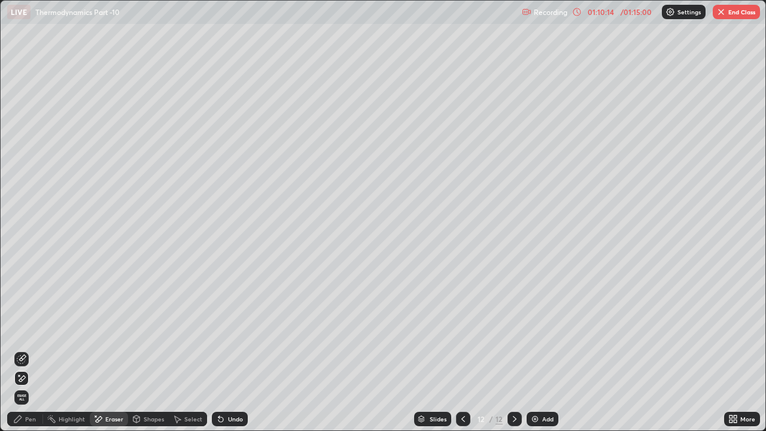
click at [20, 329] on icon at bounding box center [17, 418] width 7 height 7
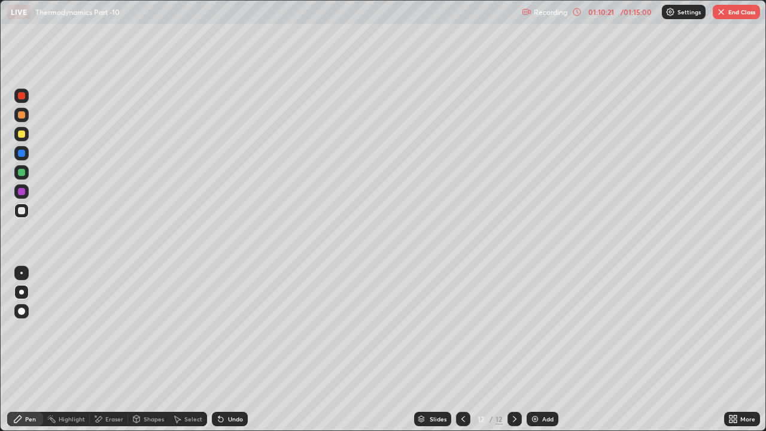
click at [547, 329] on div "Add" at bounding box center [547, 419] width 11 height 6
click at [642, 11] on div "/ 01:15:00" at bounding box center [635, 11] width 37 height 7
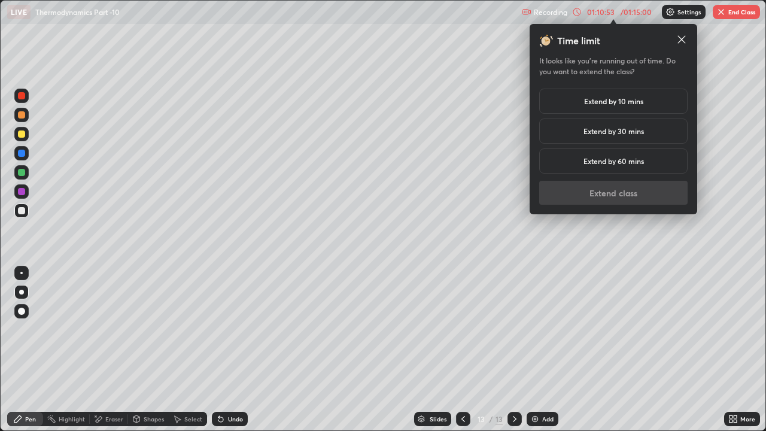
click at [621, 136] on h5 "Extend by 30 mins" at bounding box center [613, 131] width 60 height 11
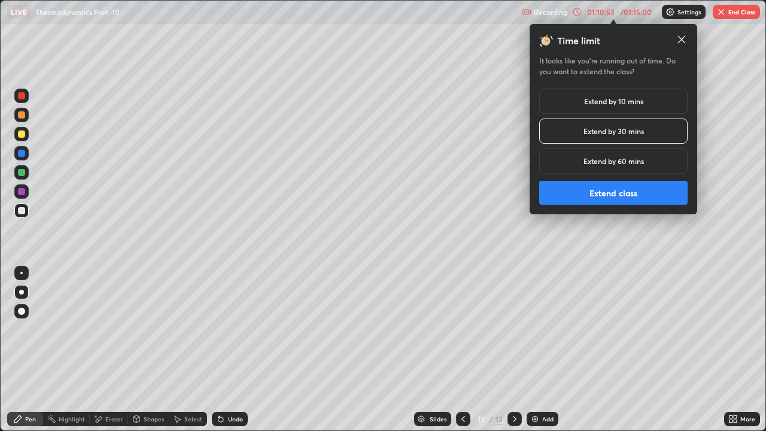
click at [618, 188] on button "Extend class" at bounding box center [613, 193] width 148 height 24
